Goal: Book appointment/travel/reservation

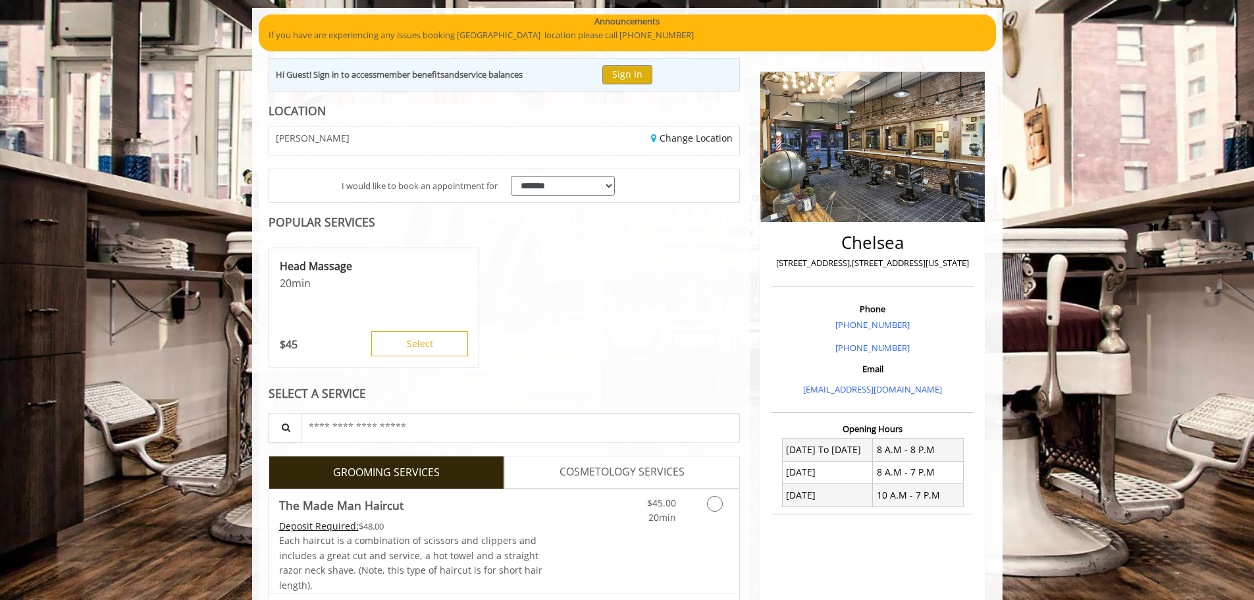
scroll to position [329, 0]
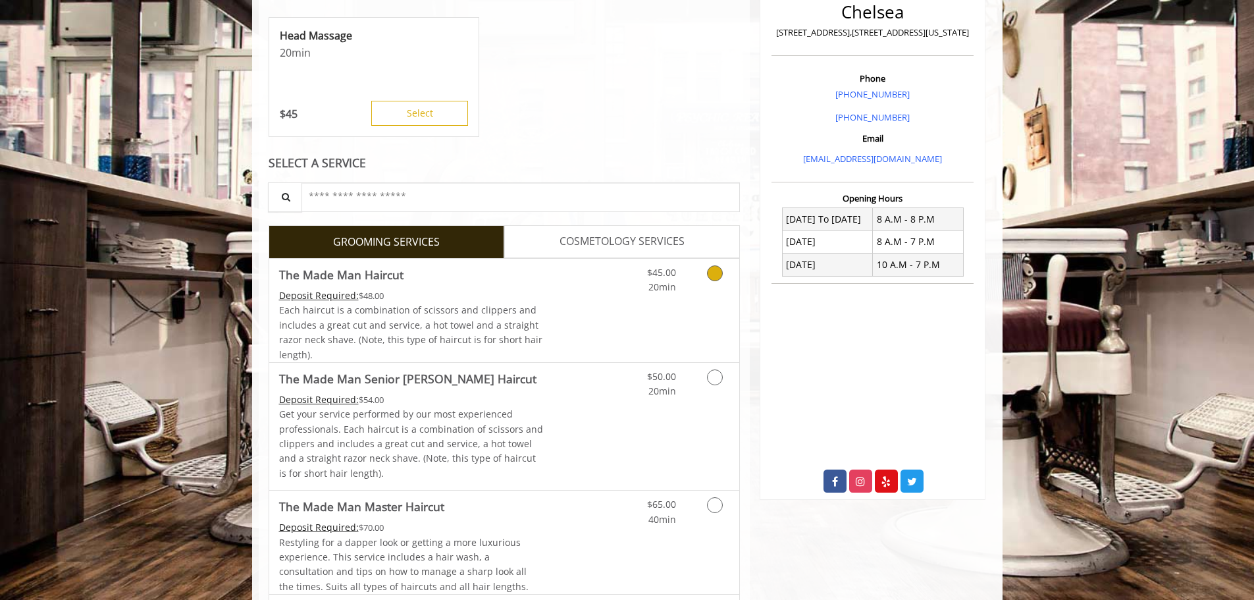
click at [496, 317] on div "Each haircut is a combination of scissors and clippers and includes a great cut…" at bounding box center [411, 332] width 265 height 59
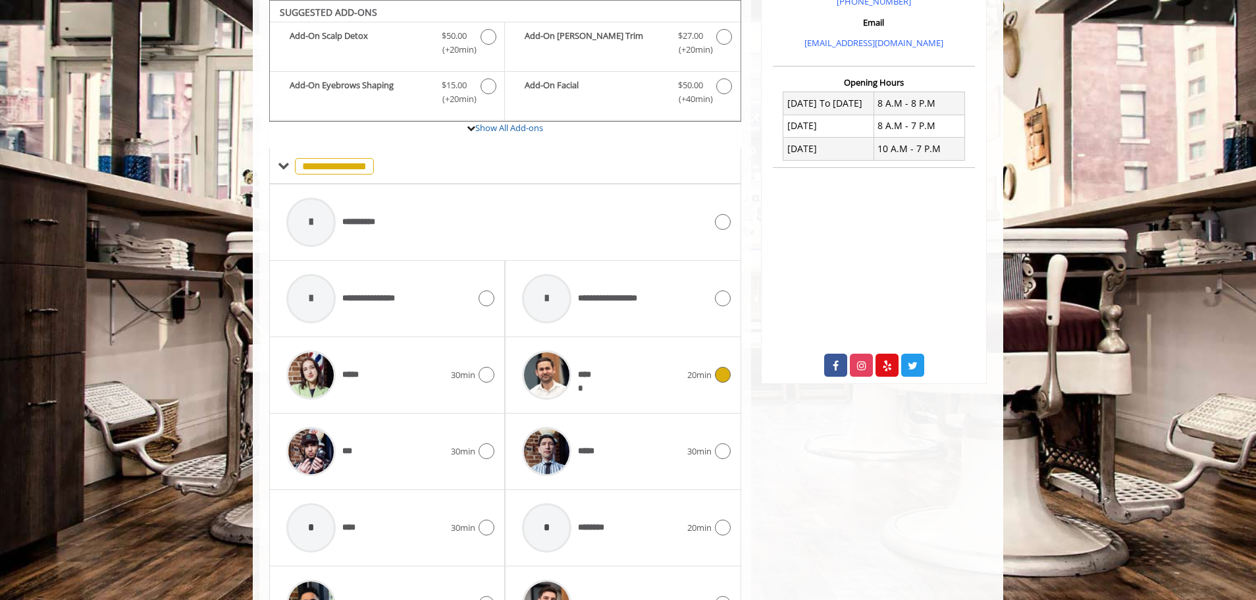
click at [607, 376] on div "*****" at bounding box center [600, 375] width 171 height 63
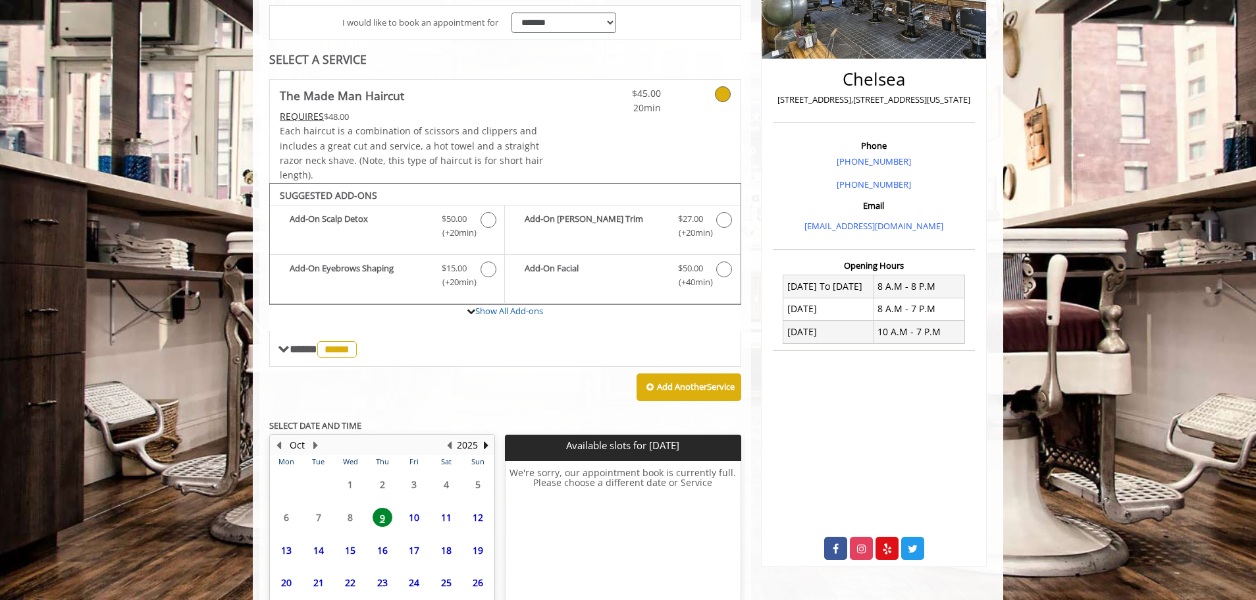
scroll to position [367, 0]
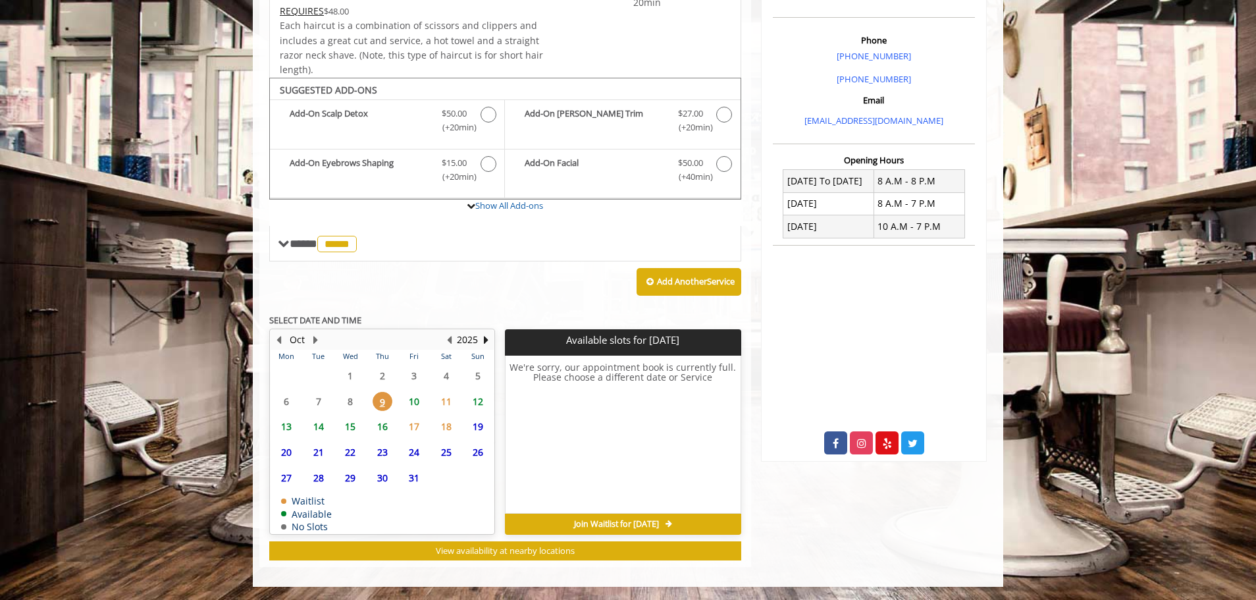
click at [406, 405] on span "10" at bounding box center [414, 401] width 20 height 19
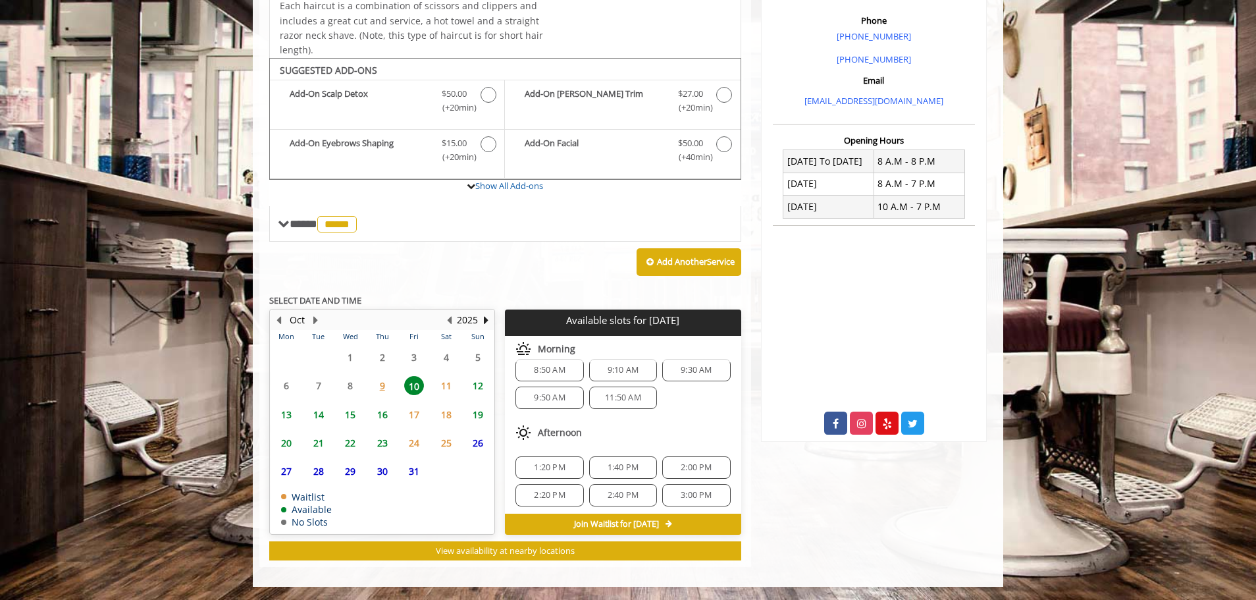
scroll to position [17, 0]
click at [631, 398] on span "11:50 AM" at bounding box center [623, 394] width 36 height 11
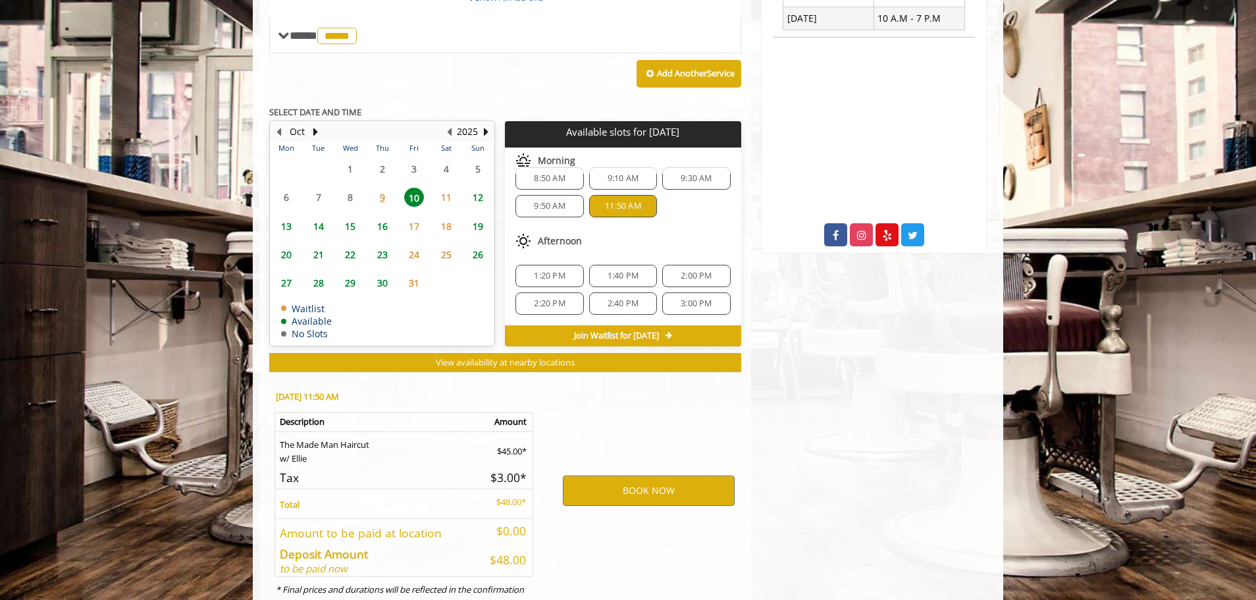
scroll to position [625, 0]
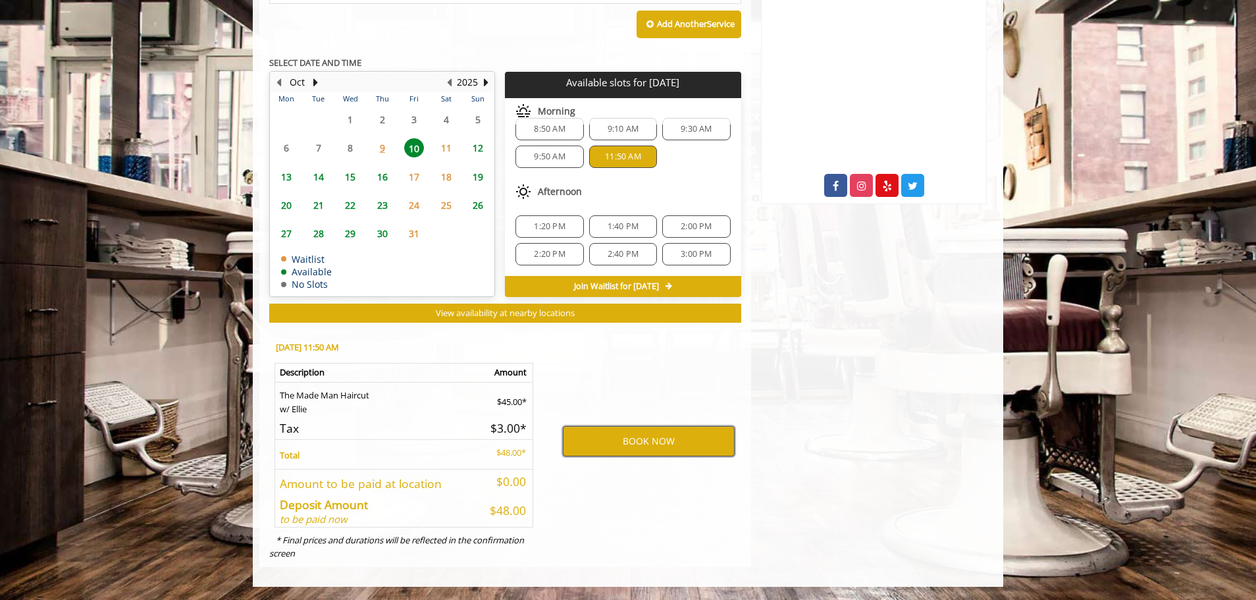
click at [631, 437] on button "BOOK NOW" at bounding box center [649, 441] width 172 height 30
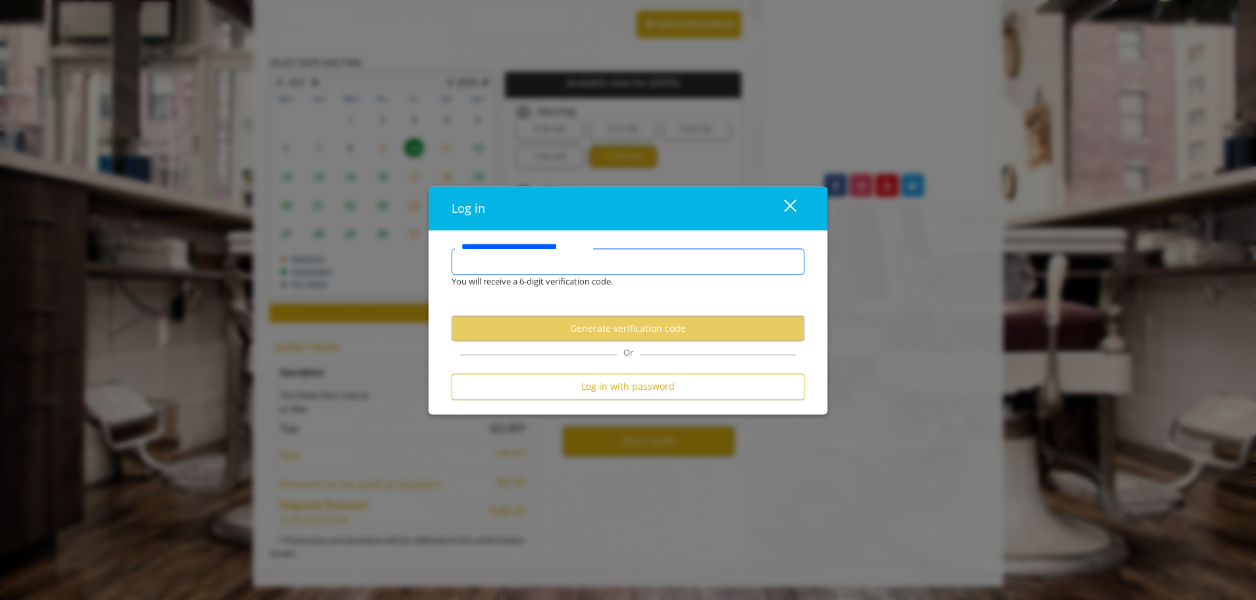
click at [615, 265] on input "**********" at bounding box center [627, 261] width 353 height 26
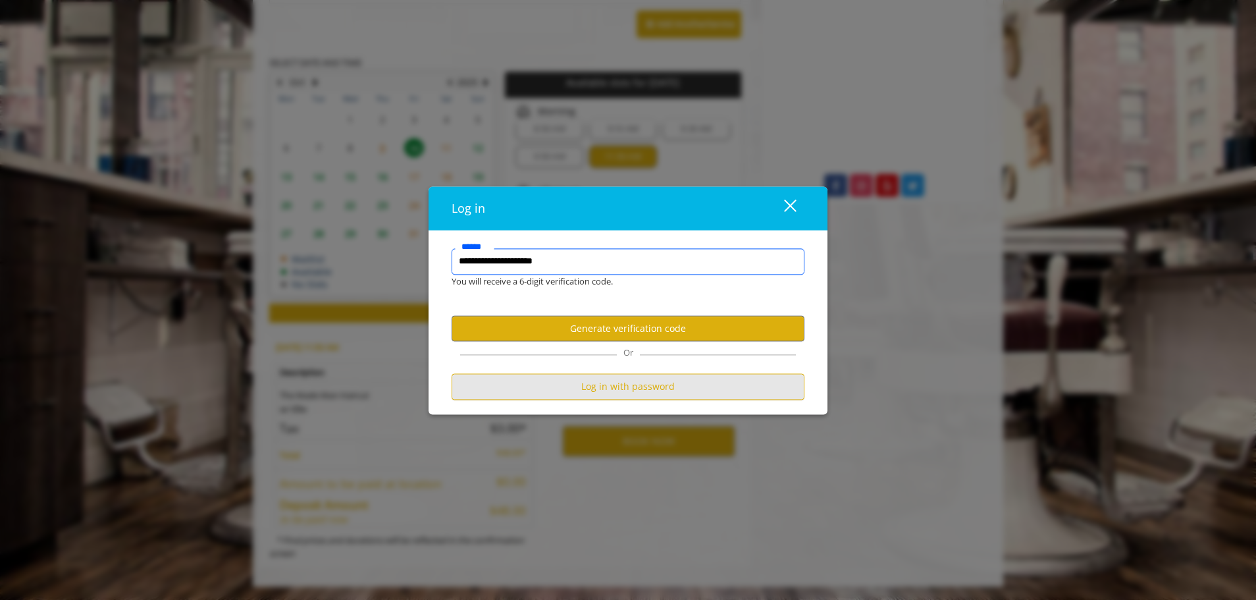
type input "**********"
click at [620, 380] on button "Log in with password" at bounding box center [627, 387] width 353 height 26
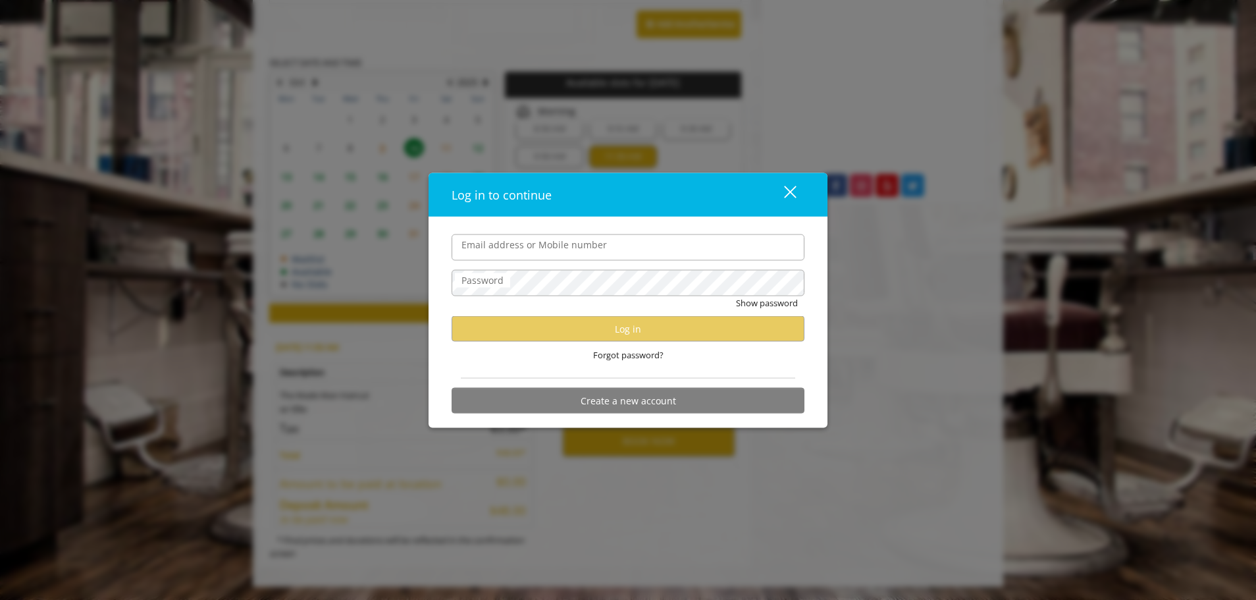
scroll to position [0, 0]
type input "**********"
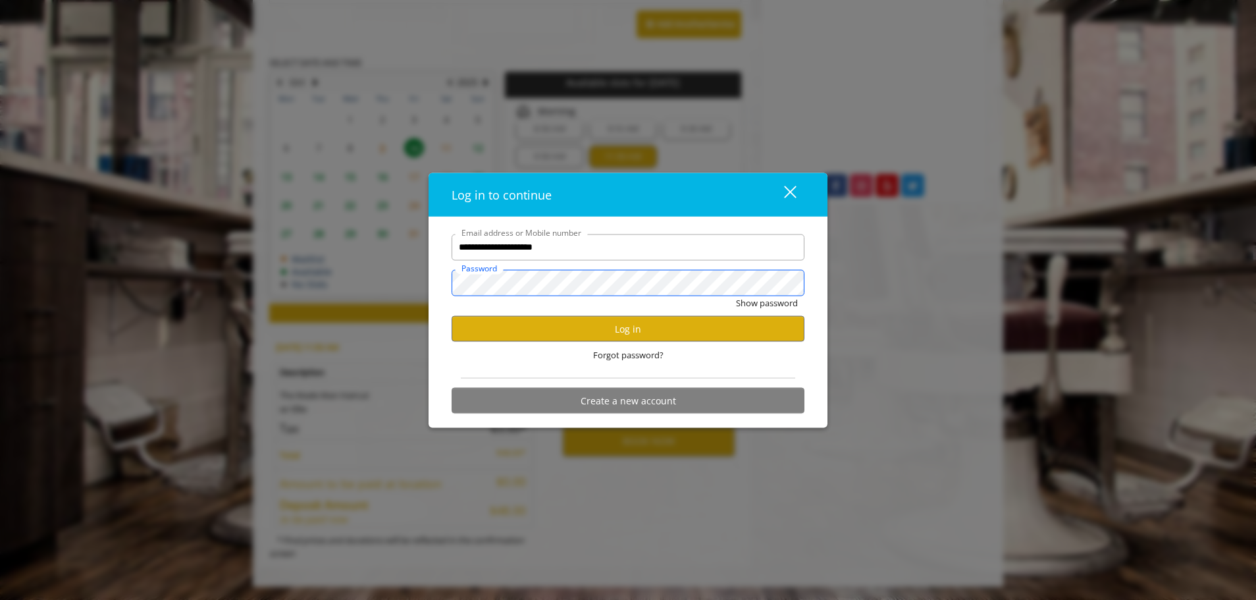
click at [736, 295] on button "Show password" at bounding box center [767, 302] width 62 height 14
click at [596, 322] on button "Log in" at bounding box center [627, 329] width 353 height 26
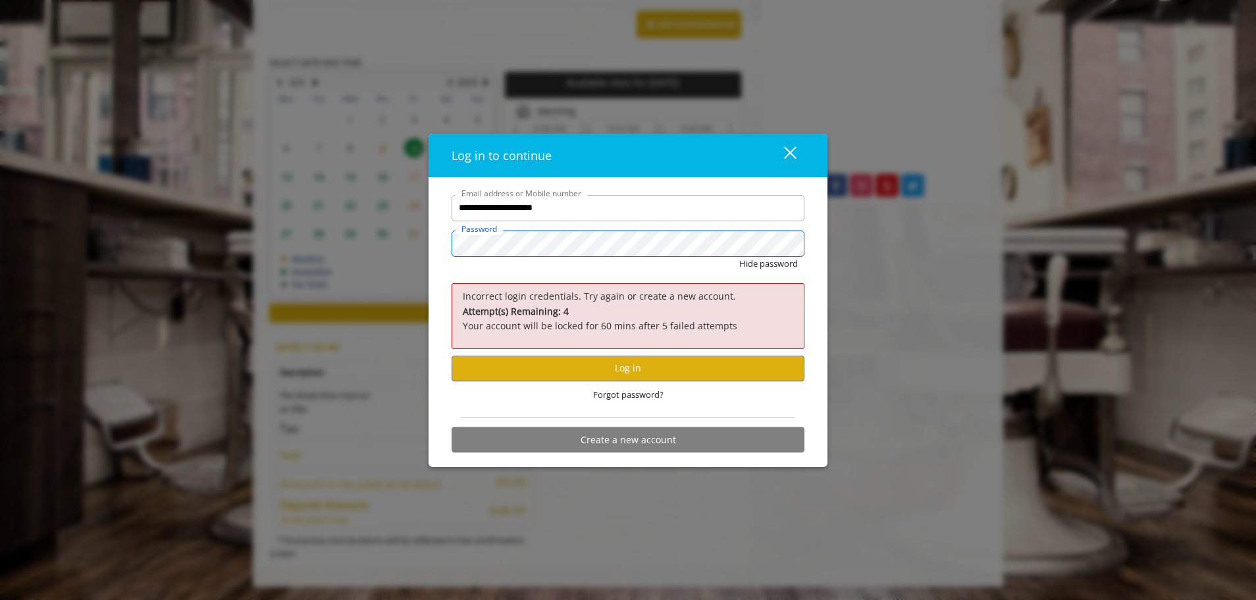
click at [739, 256] on button "Hide password" at bounding box center [768, 263] width 59 height 14
click at [617, 361] on button "Log in" at bounding box center [627, 368] width 353 height 26
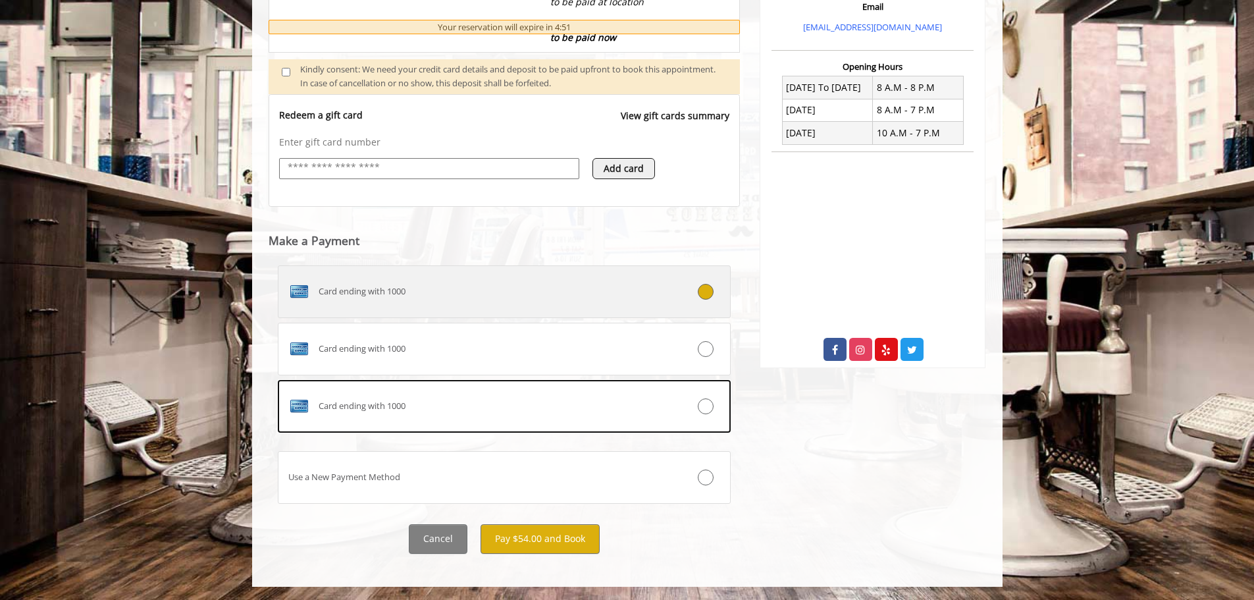
click at [491, 295] on div "Card ending with 1000" at bounding box center [466, 291] width 376 height 21
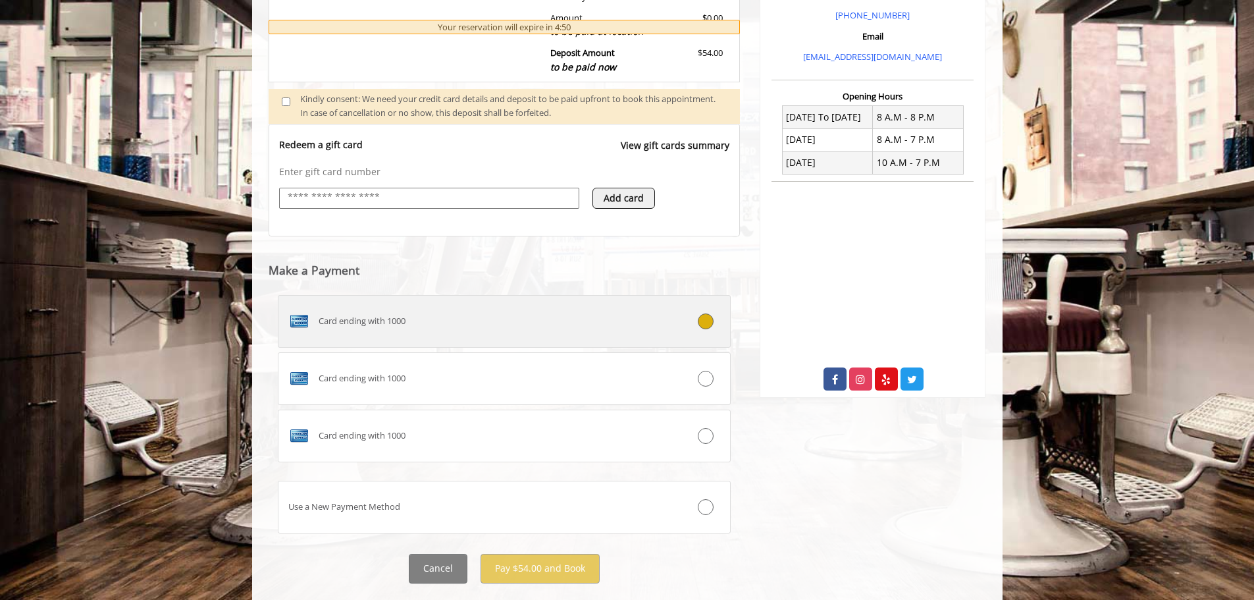
click at [496, 322] on div "Card ending with 1000" at bounding box center [466, 321] width 376 height 21
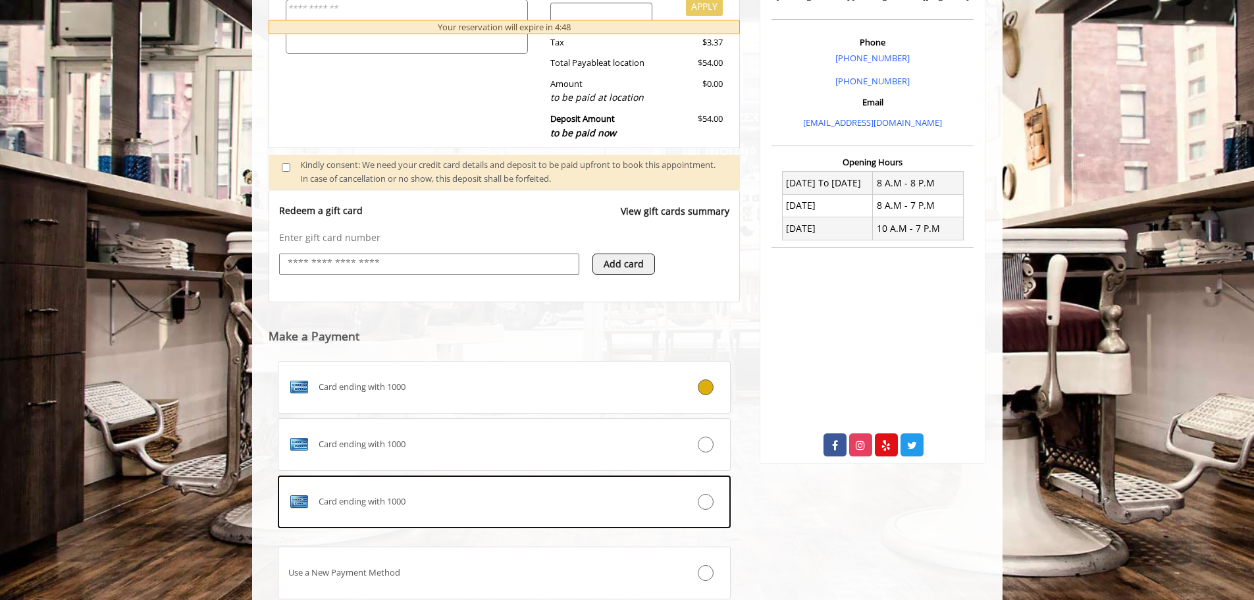
scroll to position [461, 0]
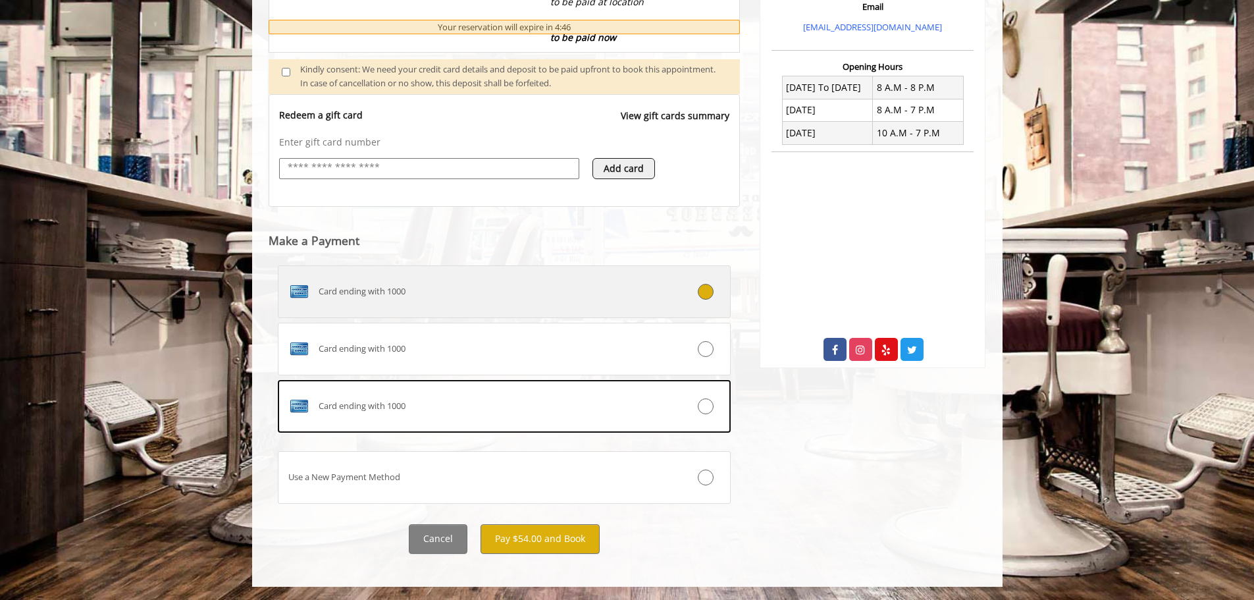
click at [531, 292] on div "Card ending with 1000" at bounding box center [466, 291] width 376 height 21
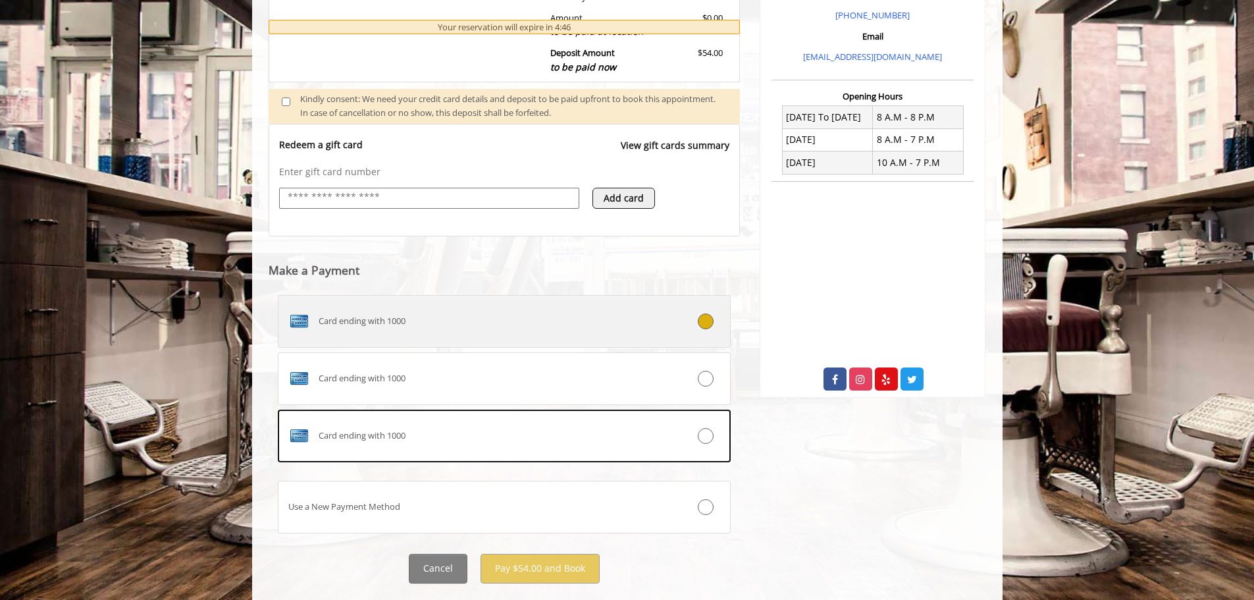
click at [525, 329] on div "Card ending with 1000" at bounding box center [466, 321] width 376 height 21
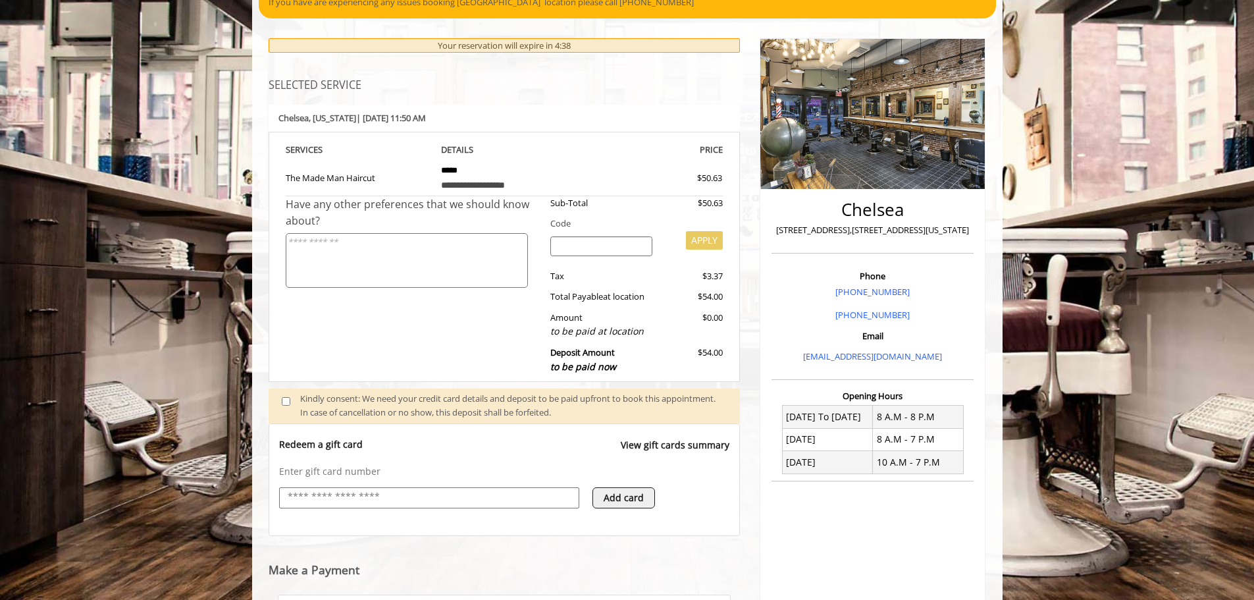
scroll to position [461, 0]
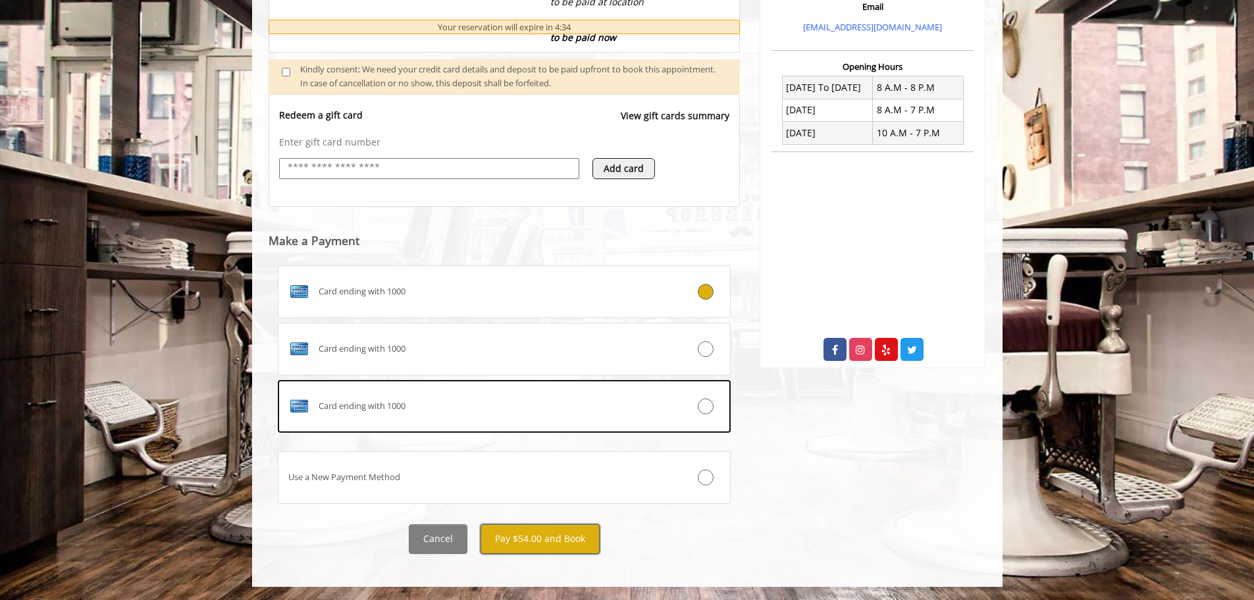
click at [545, 538] on button "Pay $54.00 and Book" at bounding box center [539, 539] width 119 height 30
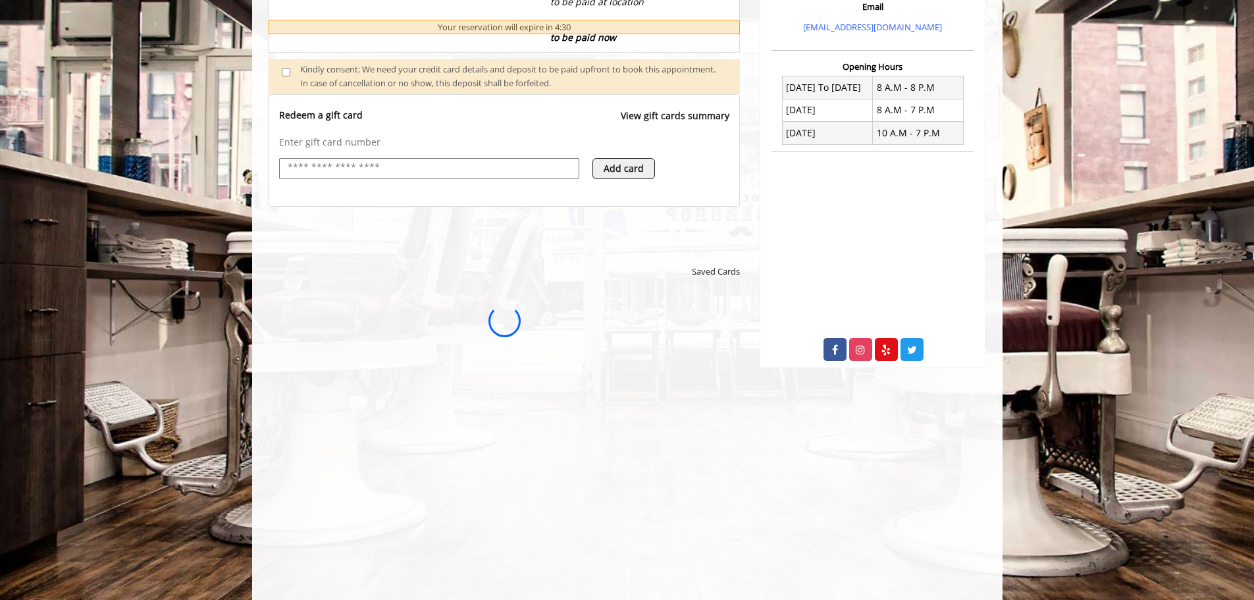
scroll to position [0, 0]
